Goal: Task Accomplishment & Management: Manage account settings

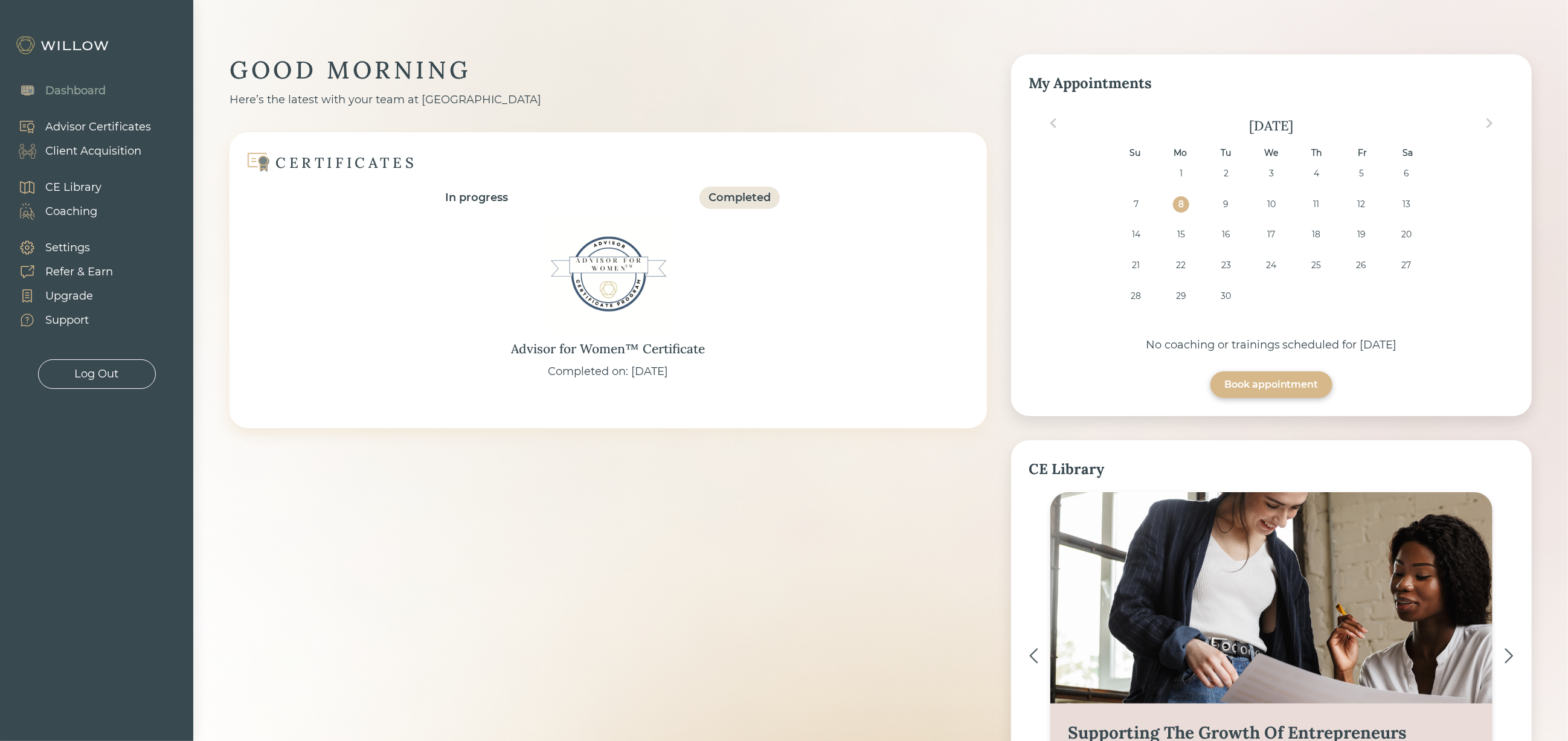
click at [108, 152] on div "Client Acquisition" at bounding box center [93, 151] width 96 height 16
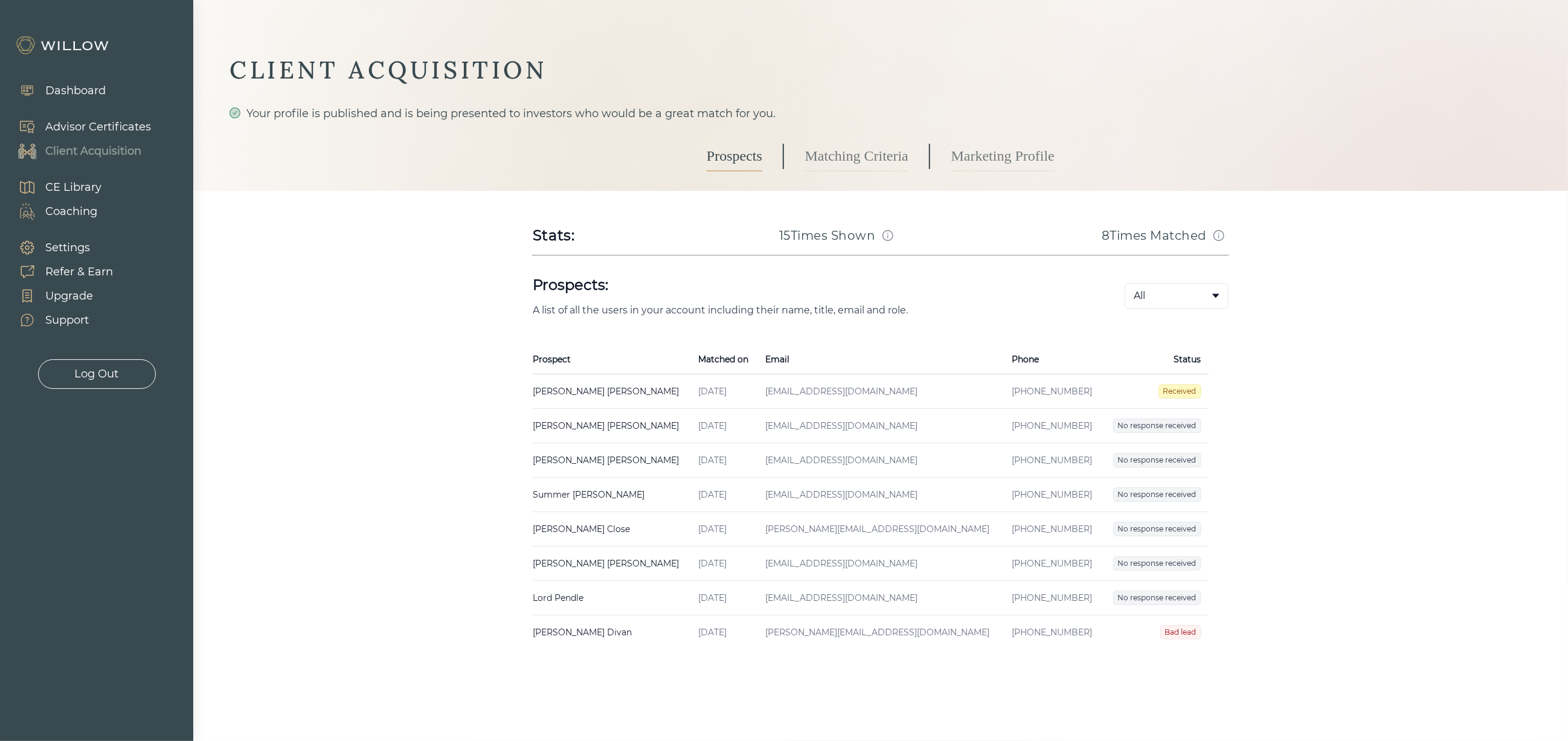
click at [576, 390] on td "[PERSON_NAME] Created on [DATE] Email [EMAIL_ADDRESS][DOMAIN_NAME] Phone [PHONE…" at bounding box center [612, 391] width 158 height 35
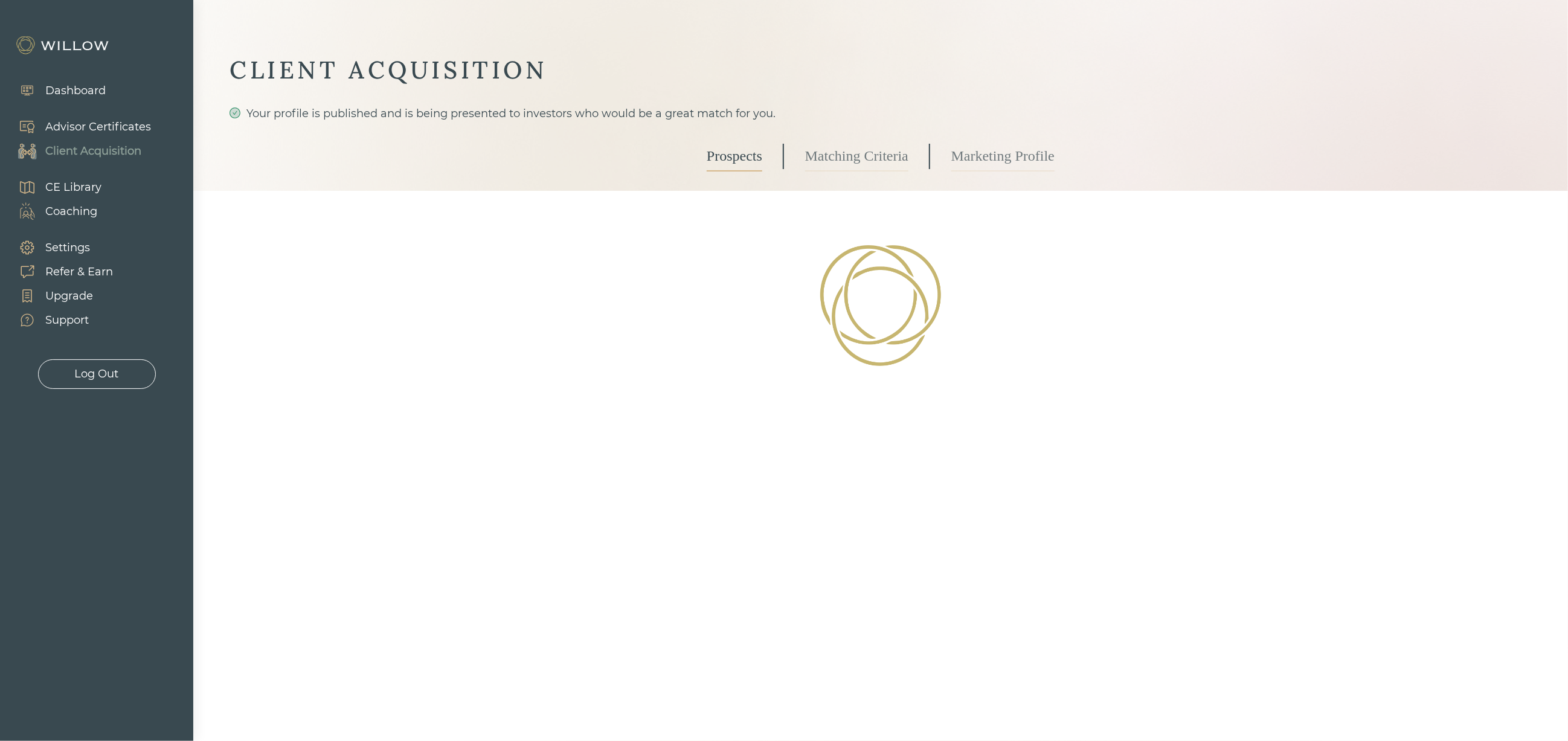
select select "3"
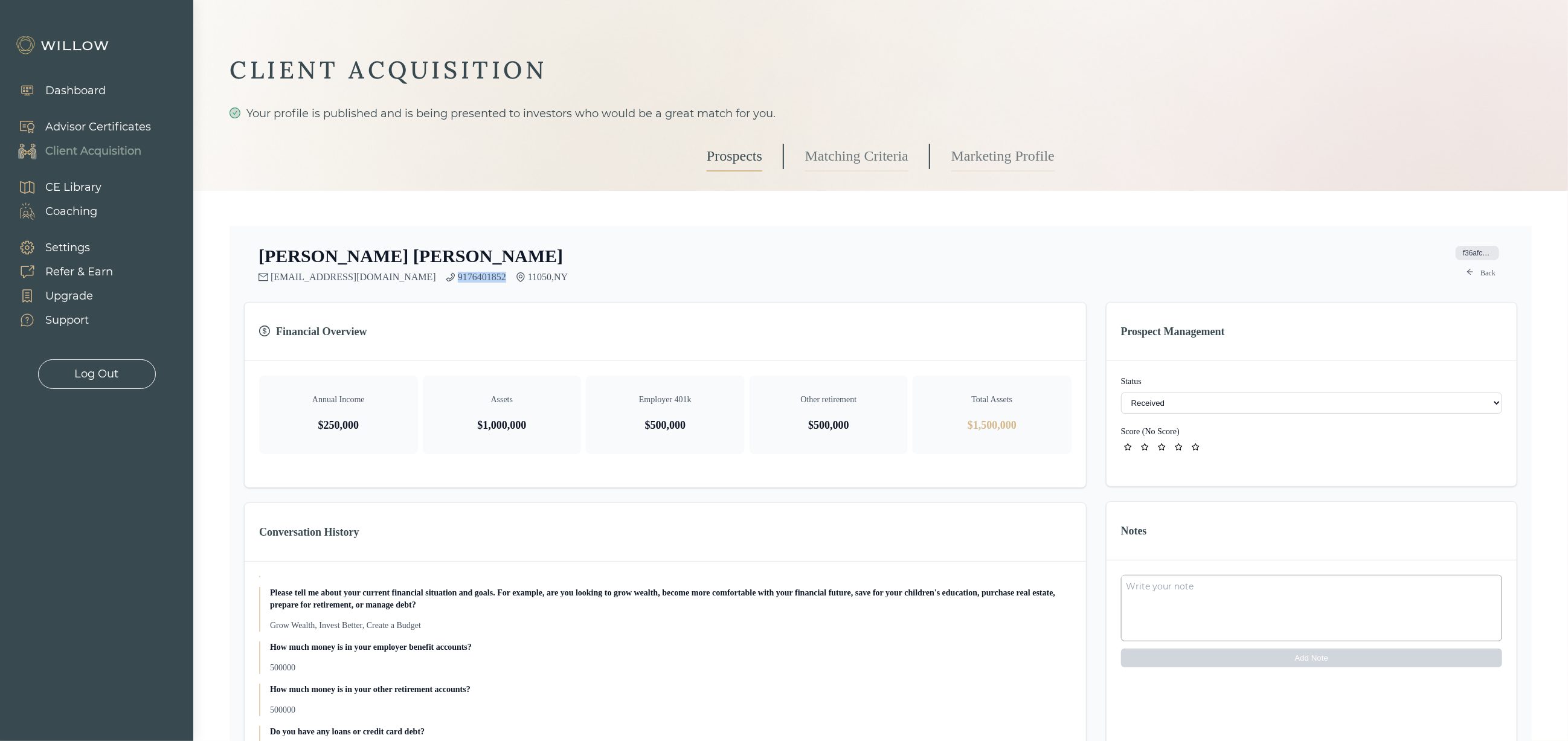
drag, startPoint x: 420, startPoint y: 278, endPoint x: 372, endPoint y: 276, distance: 48.0
click at [372, 276] on div "[EMAIL_ADDRESS][DOMAIN_NAME] 9176401852 11050 , [GEOGRAPHIC_DATA]" at bounding box center [413, 277] width 309 height 11
copy link "9176401852"
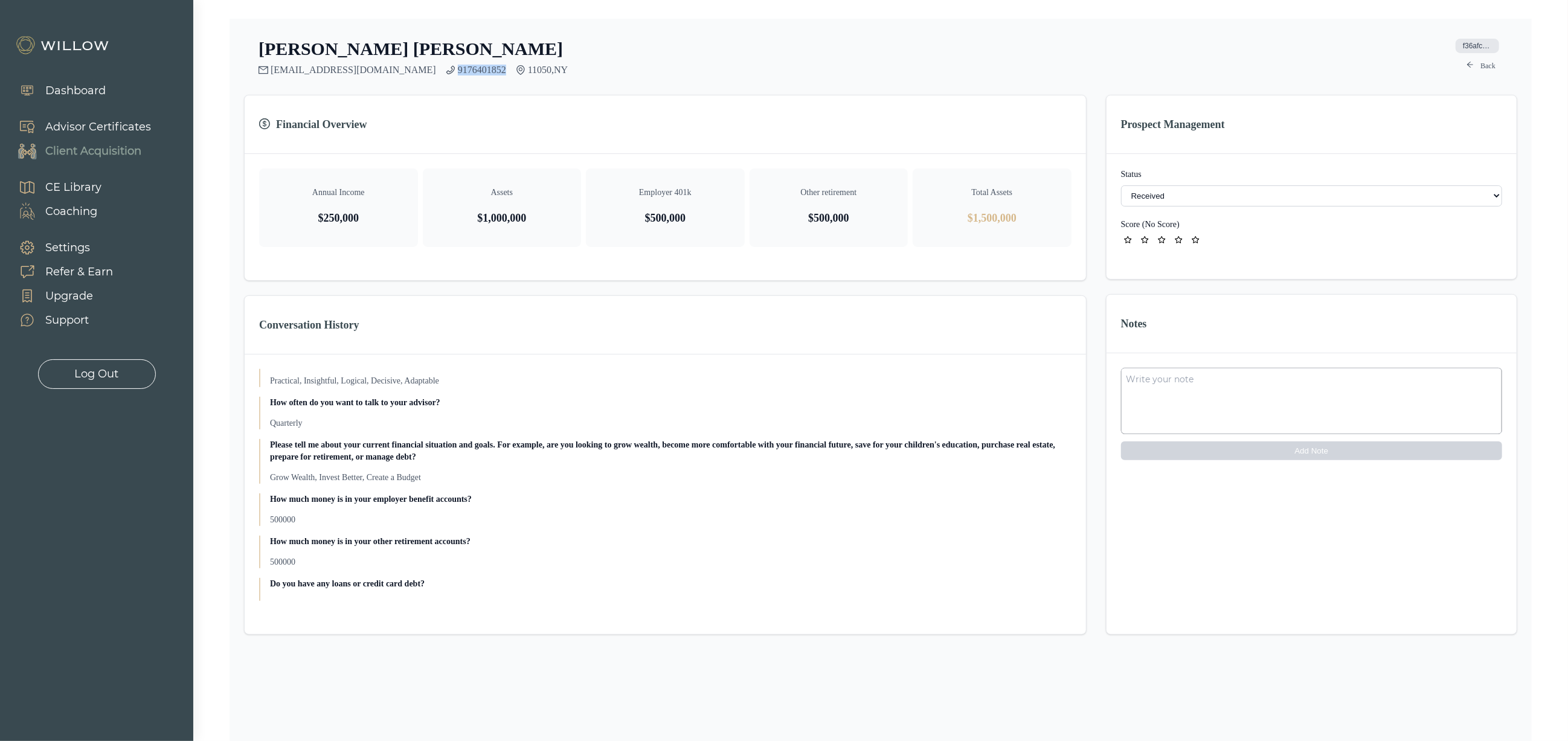
scroll to position [710, 0]
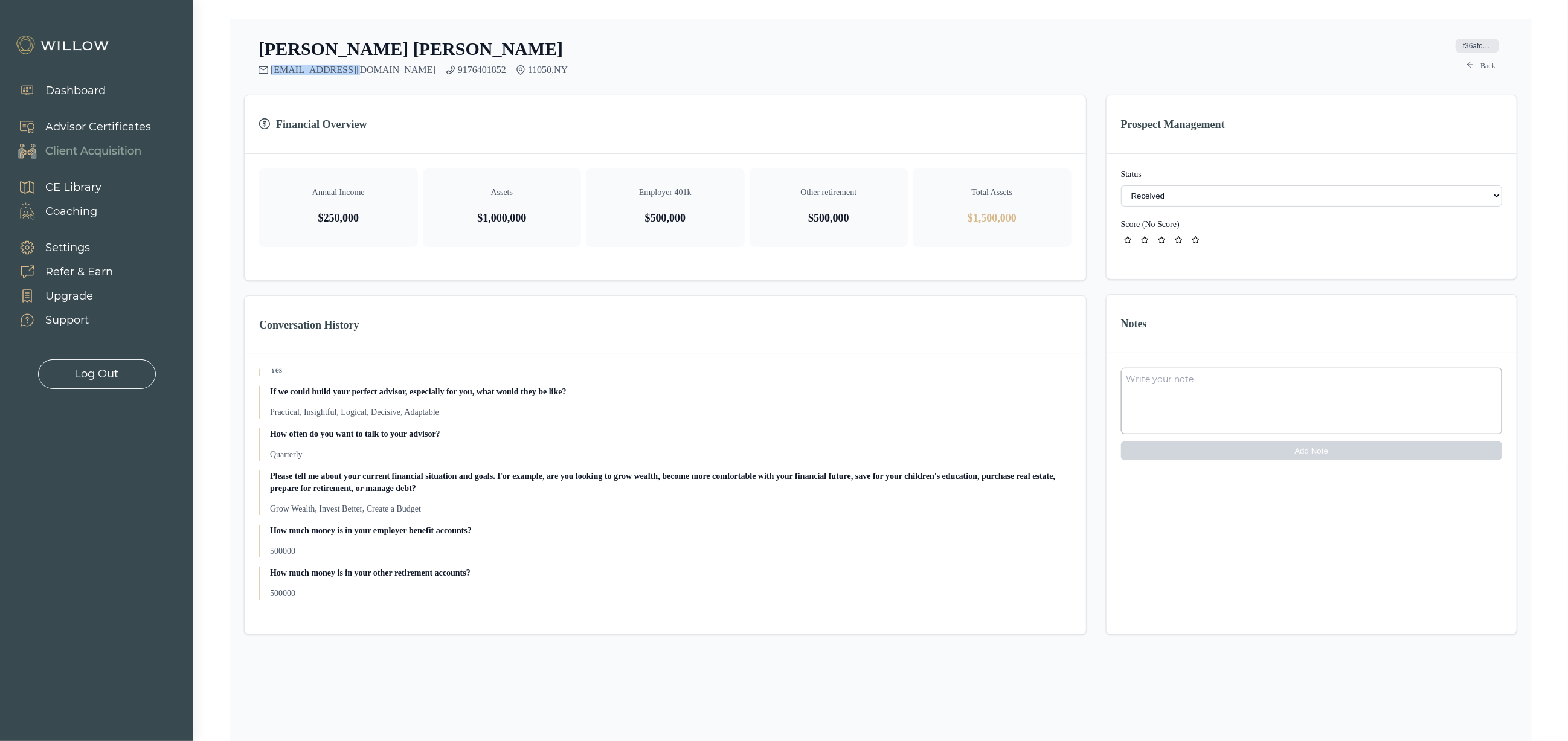
drag, startPoint x: 350, startPoint y: 71, endPoint x: 267, endPoint y: 69, distance: 83.0
click at [267, 69] on div "[EMAIL_ADDRESS][DOMAIN_NAME] 9176401852 11050 , [GEOGRAPHIC_DATA]" at bounding box center [413, 70] width 309 height 11
copy link "[EMAIL_ADDRESS][DOMAIN_NAME]"
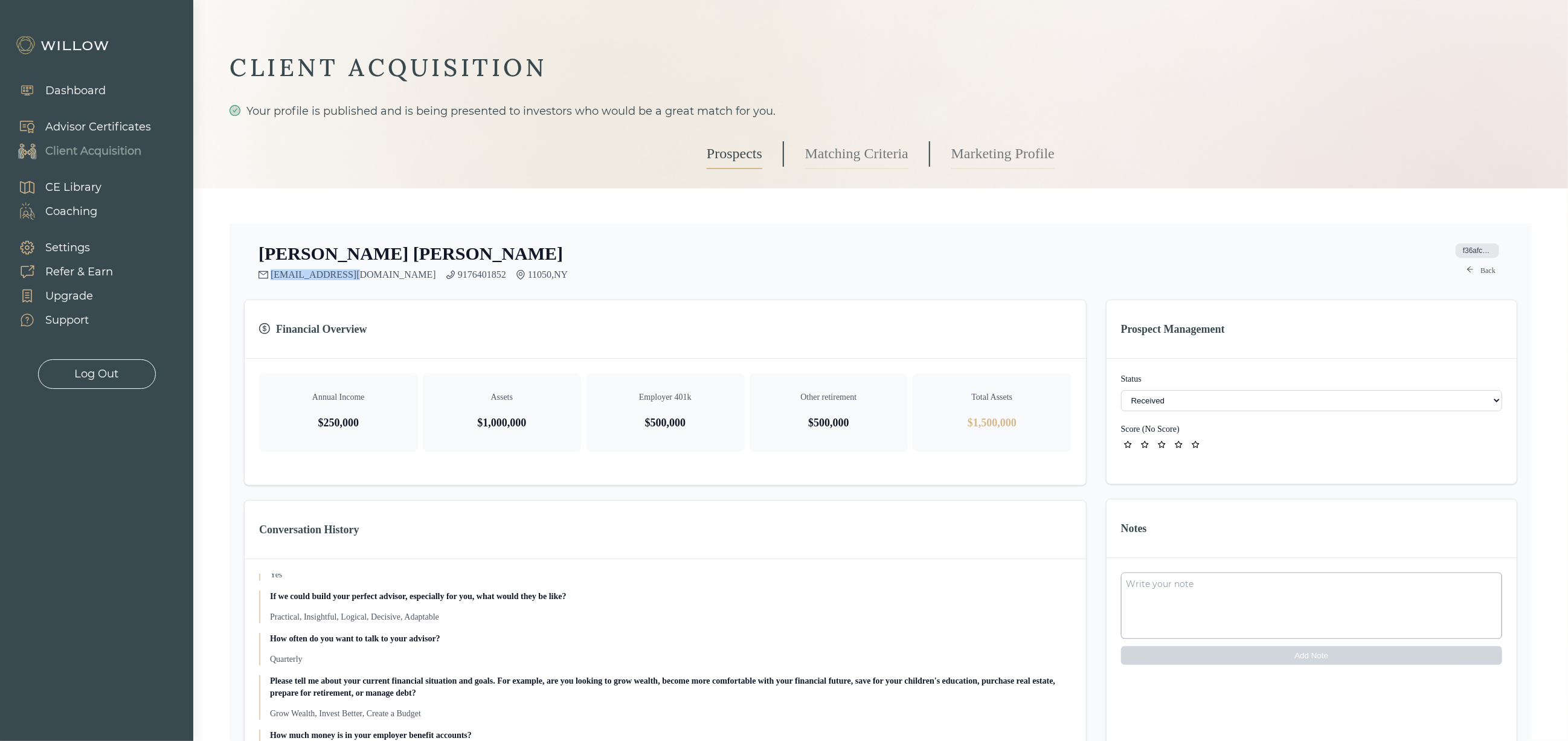
scroll to position [0, 0]
click at [727, 159] on link "Prospects" at bounding box center [734, 156] width 56 height 30
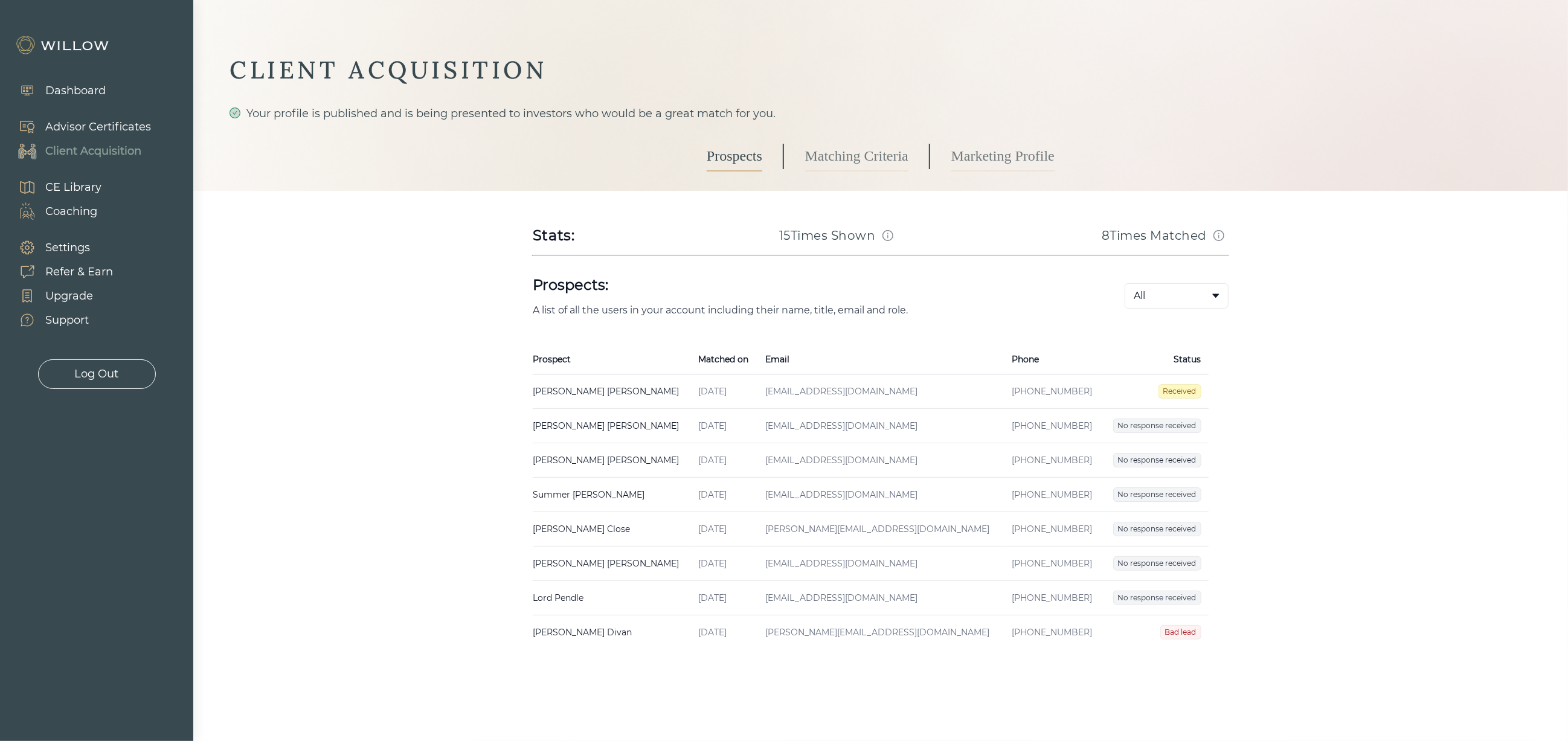
click at [562, 386] on td "[PERSON_NAME] Created on [DATE] Email [EMAIL_ADDRESS][DOMAIN_NAME] Phone [PHONE…" at bounding box center [612, 391] width 158 height 35
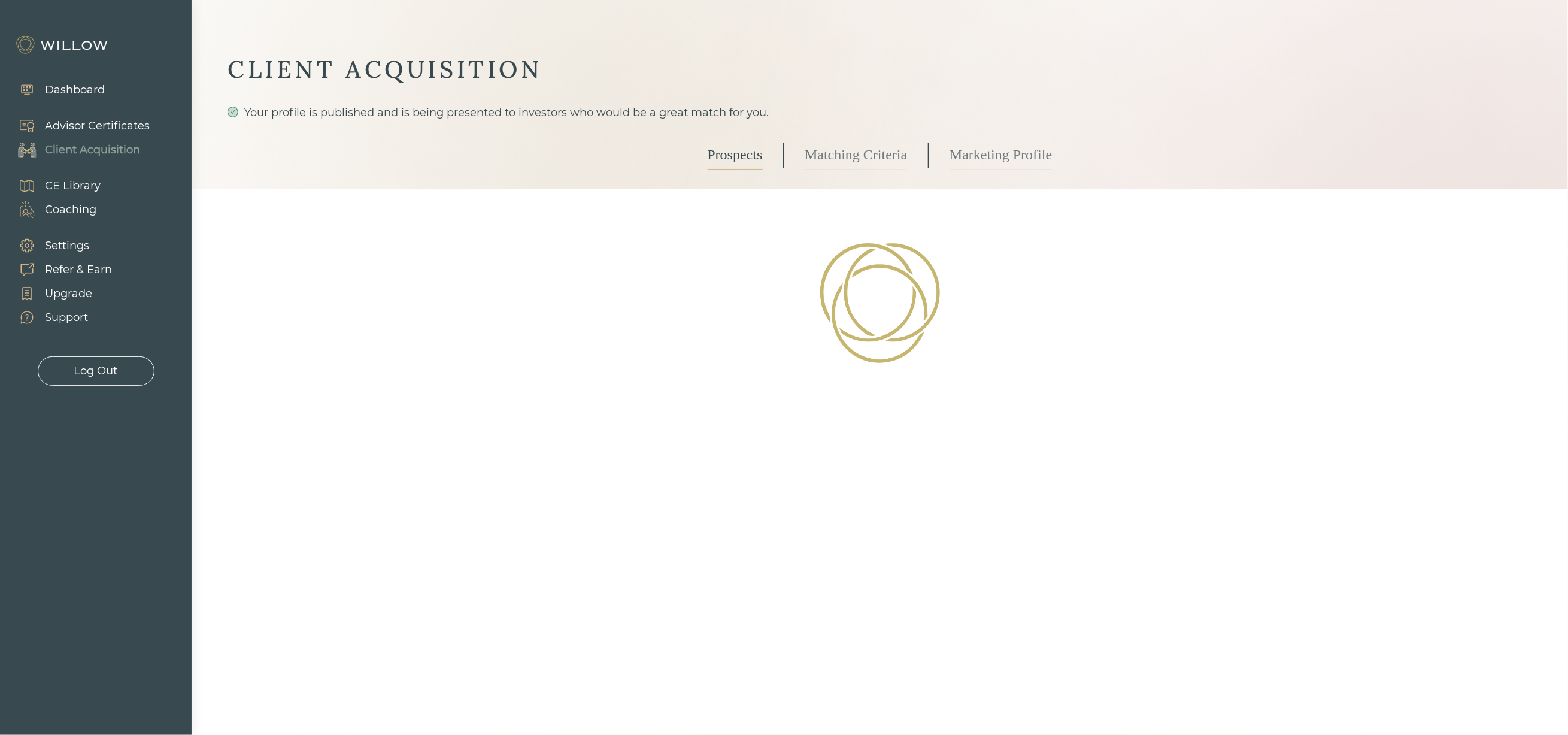
select select "3"
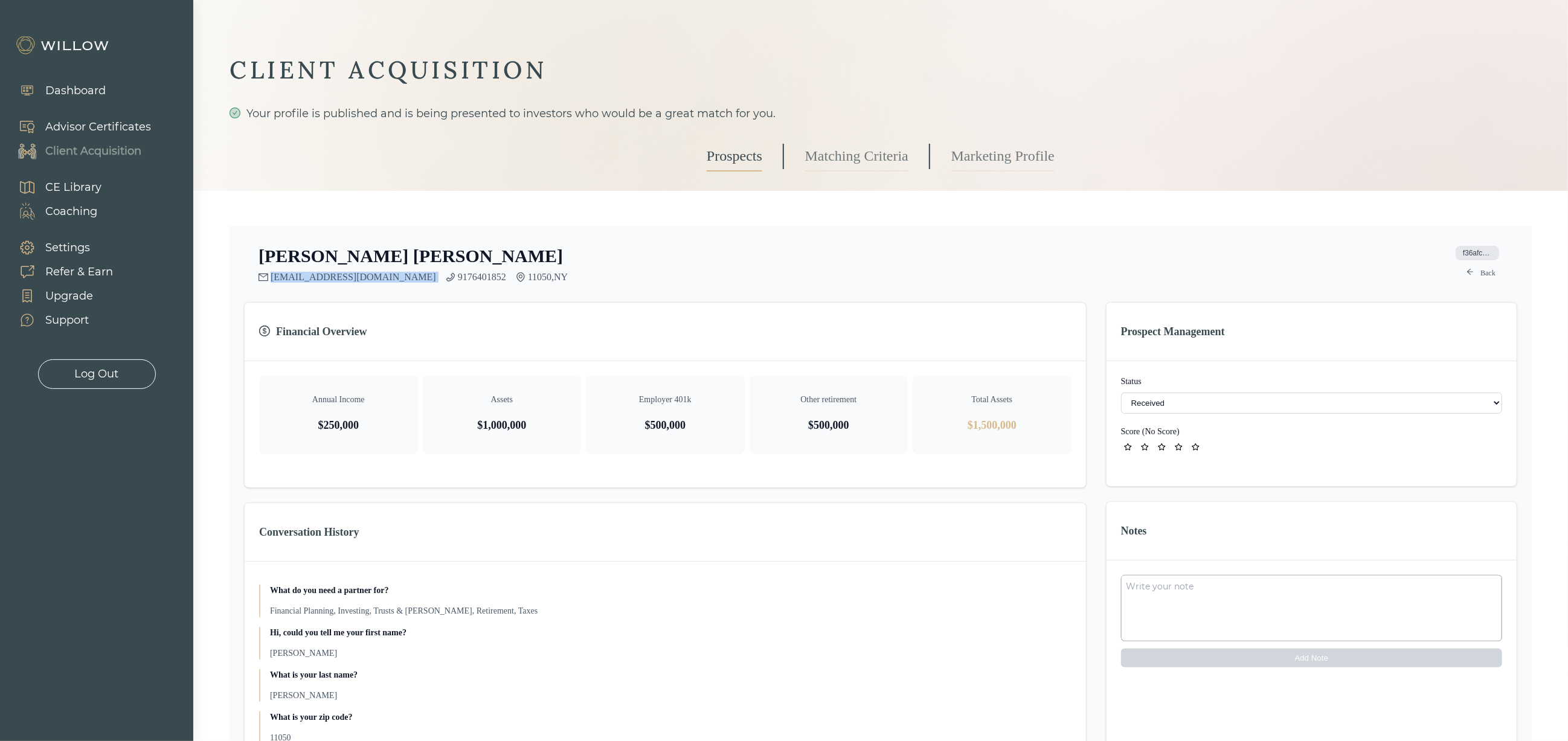
drag, startPoint x: 356, startPoint y: 278, endPoint x: 272, endPoint y: 277, distance: 84.0
click at [272, 277] on div "[EMAIL_ADDRESS][DOMAIN_NAME] 9176401852 11050 , [GEOGRAPHIC_DATA]" at bounding box center [413, 277] width 309 height 11
copy div "[EMAIL_ADDRESS][DOMAIN_NAME]"
click at [1147, 599] on textarea at bounding box center [1312, 608] width 381 height 67
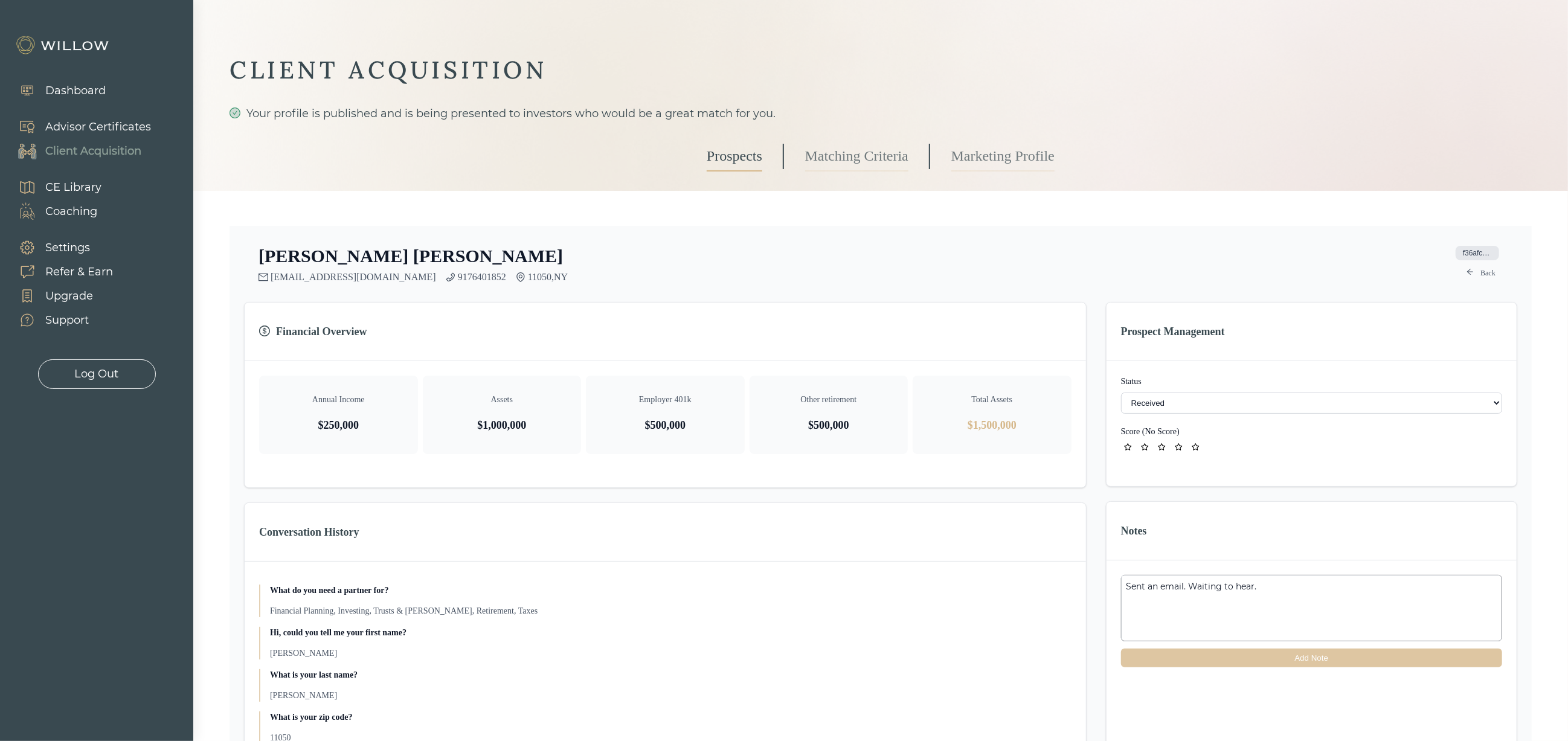
type textarea "Sent an email. Waiting to hear."
click at [1317, 657] on button "Add Note" at bounding box center [1312, 657] width 381 height 19
click at [741, 153] on link "Prospects" at bounding box center [734, 156] width 56 height 30
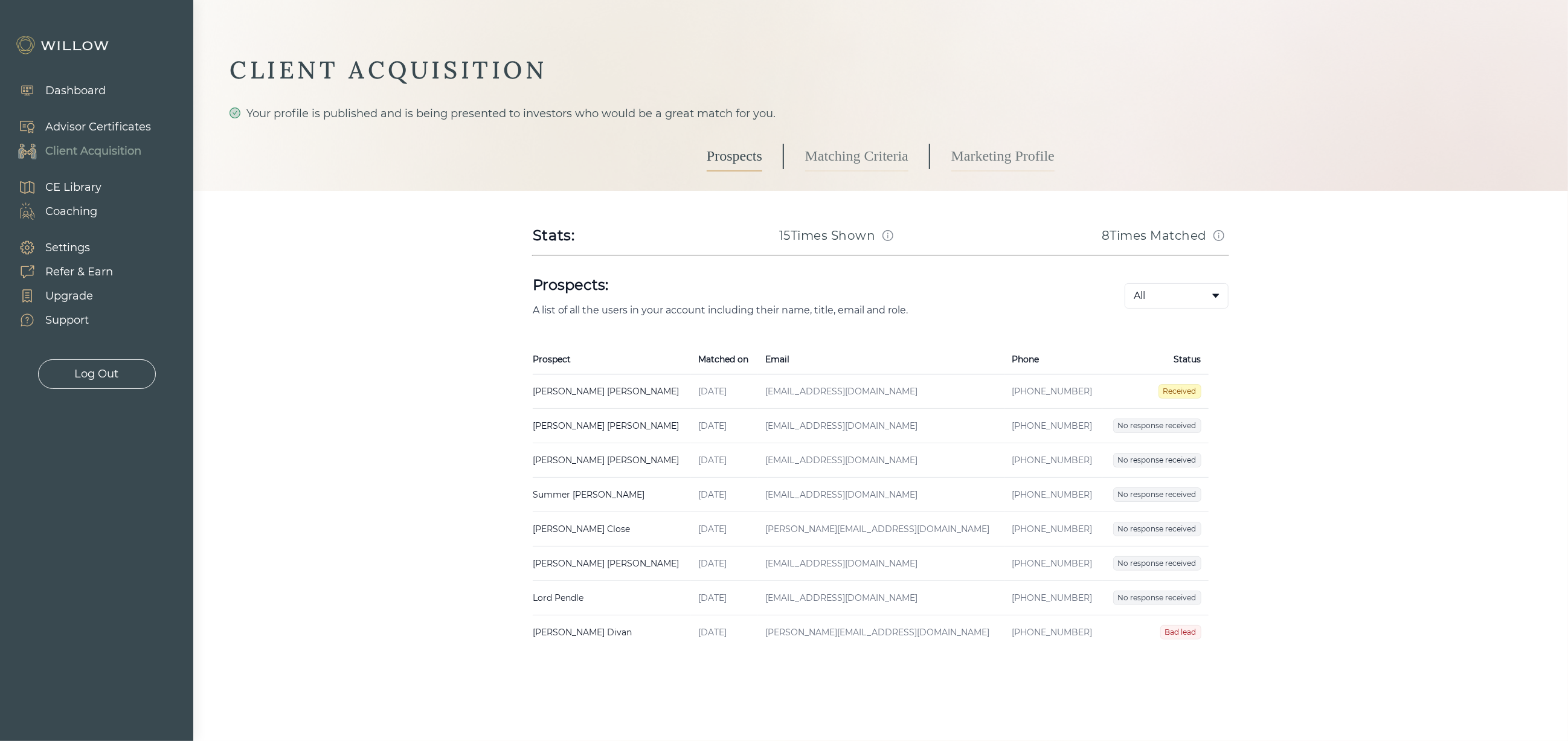
click at [572, 425] on td "[PERSON_NAME] Created on [DATE] Email [EMAIL_ADDRESS][DOMAIN_NAME] Phone [PHONE…" at bounding box center [612, 426] width 158 height 35
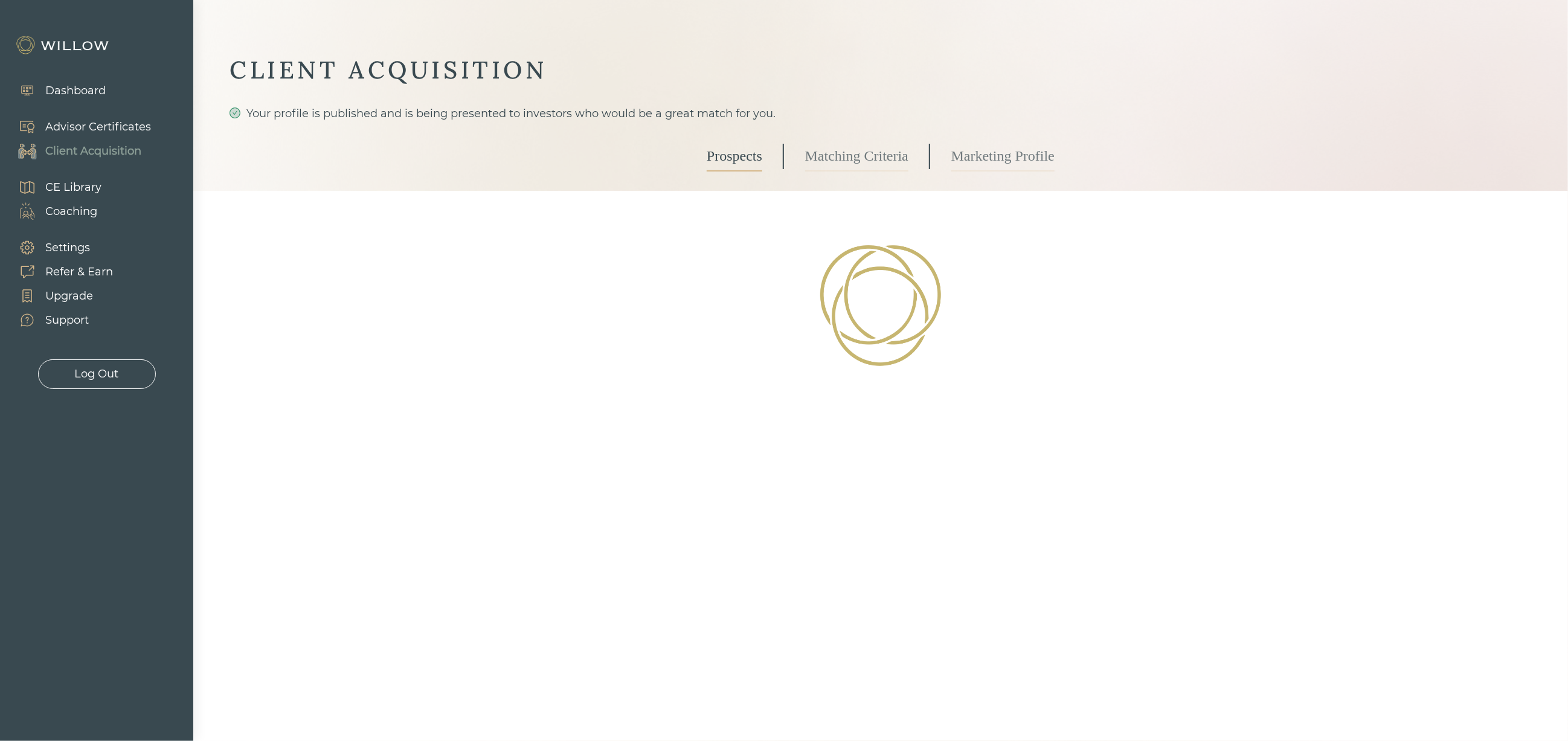
select select "2"
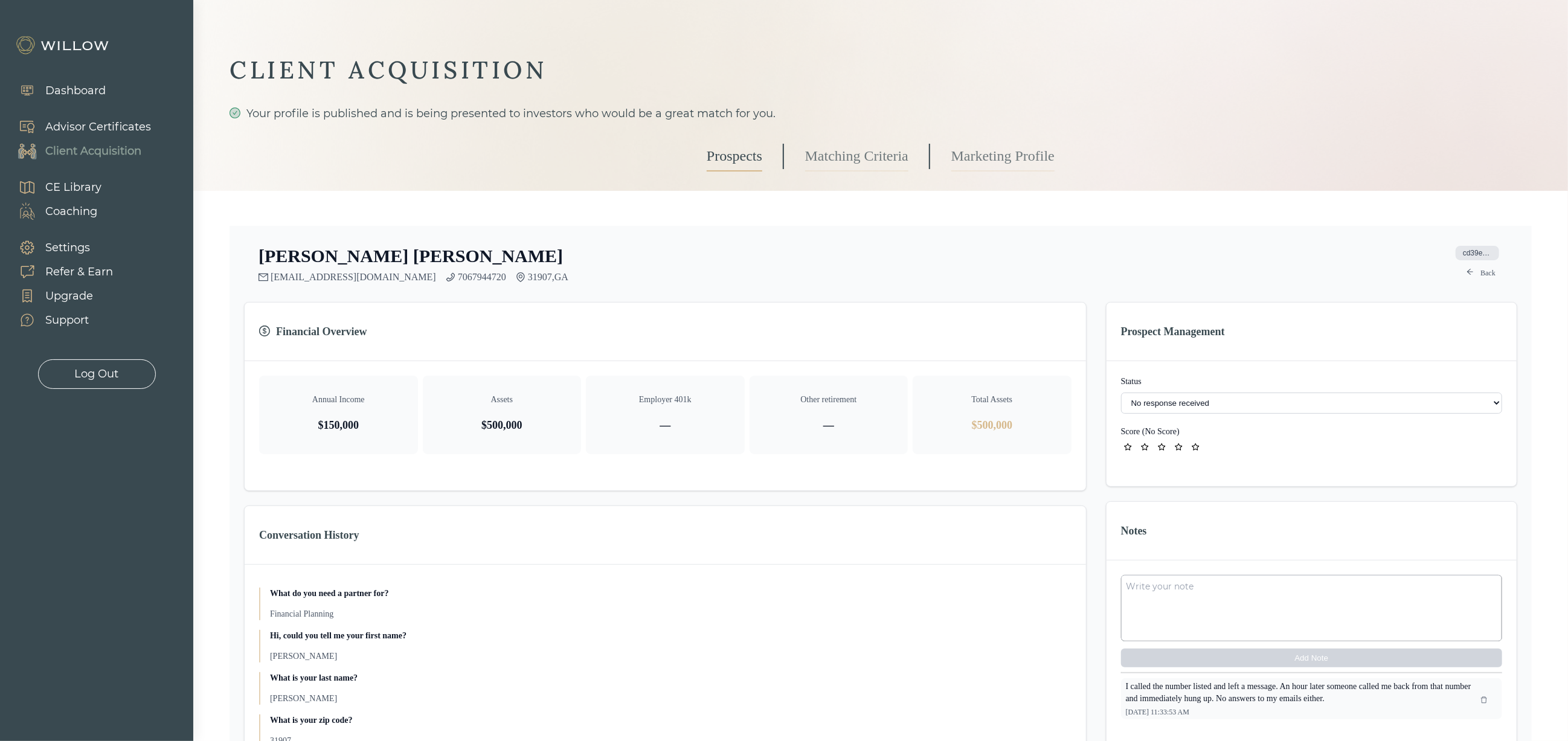
click at [731, 155] on link "Prospects" at bounding box center [734, 156] width 56 height 30
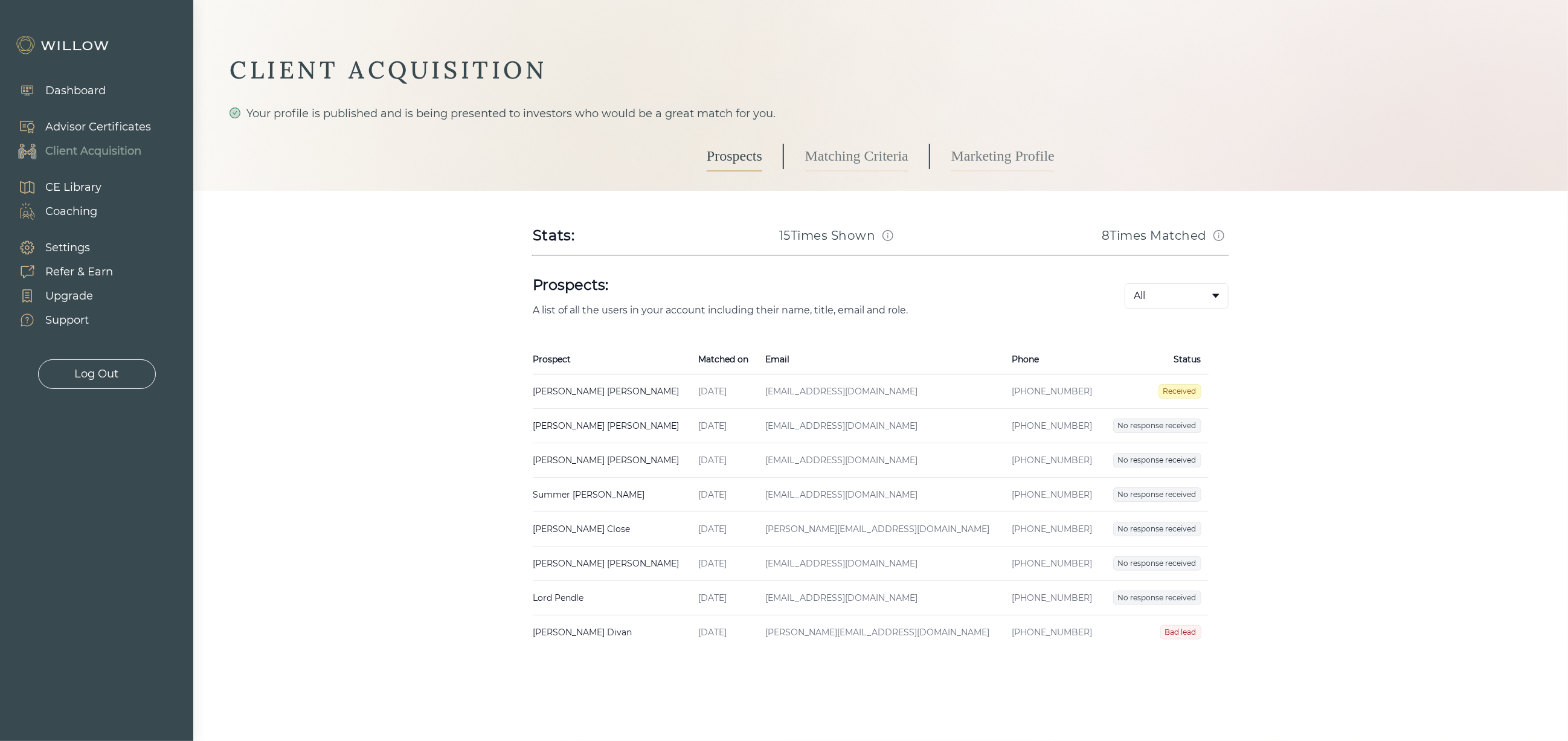
click at [561, 636] on td "[PERSON_NAME] Created on [DATE] Email [PERSON_NAME][EMAIL_ADDRESS][DOMAIN_NAME]…" at bounding box center [612, 633] width 158 height 35
select select "8"
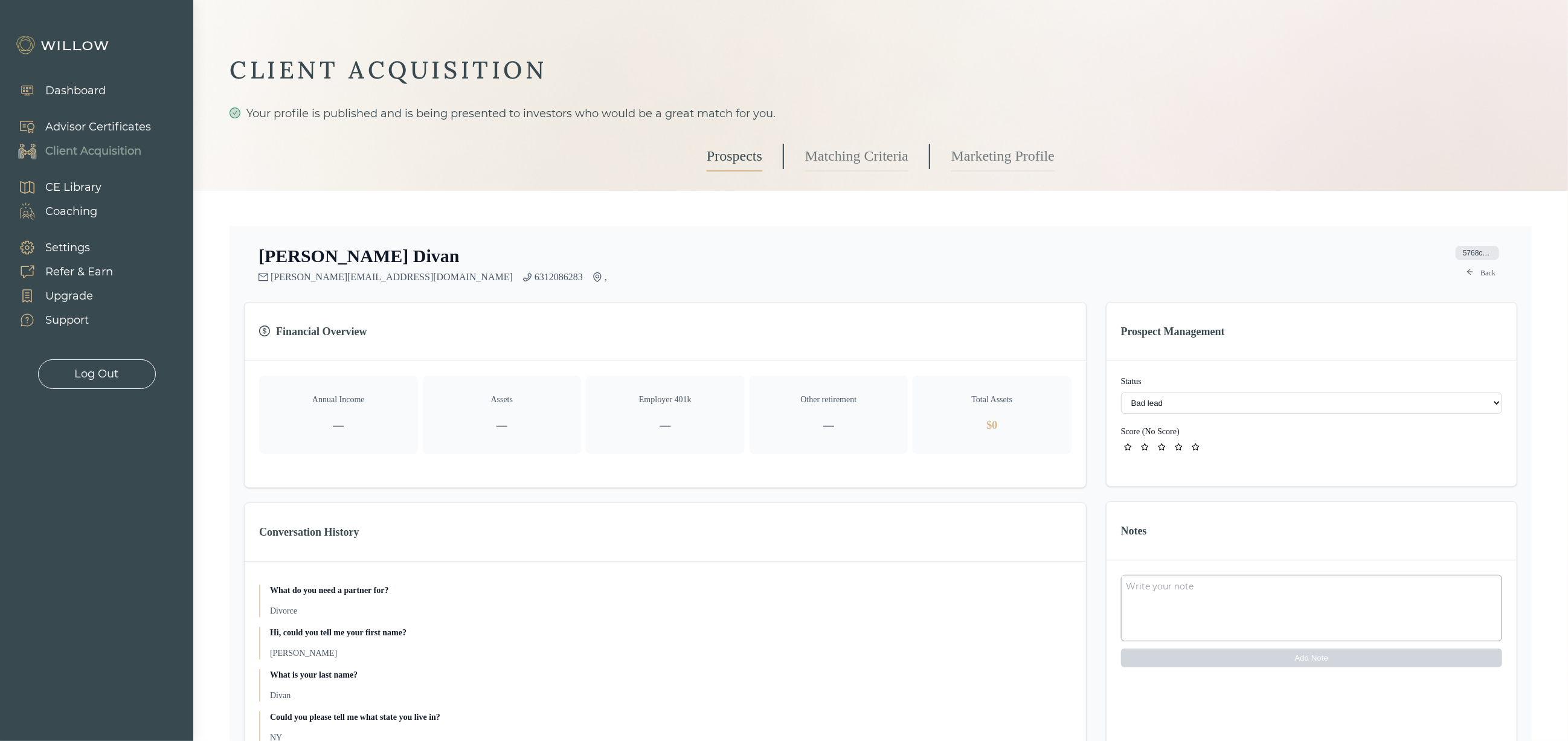
click at [720, 159] on link "Prospects" at bounding box center [734, 156] width 56 height 30
